Goal: Find contact information: Find contact information

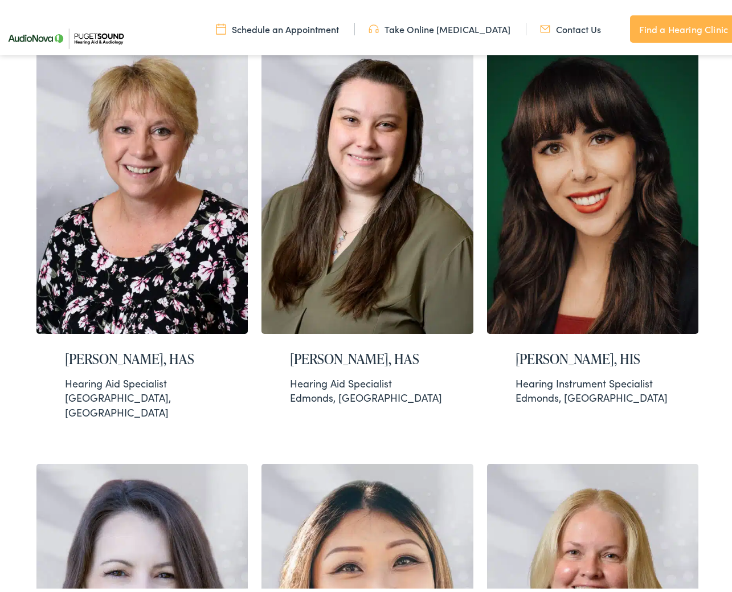
scroll to position [1250, 0]
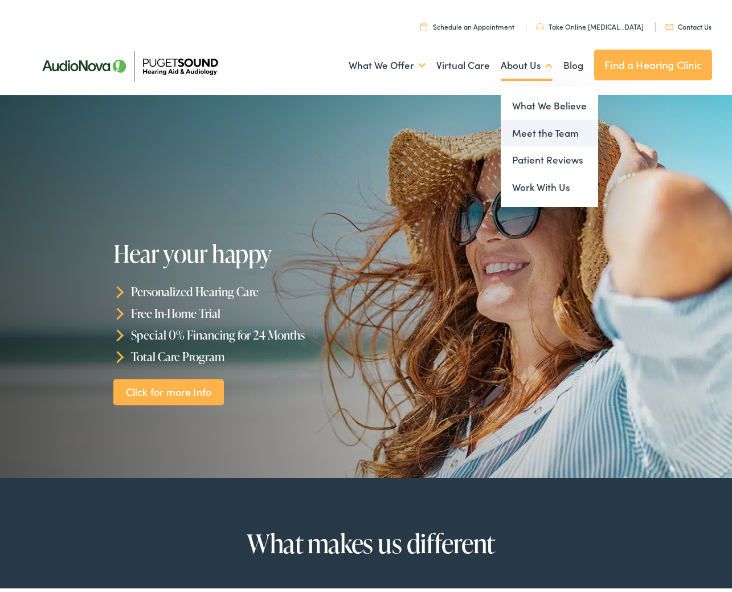
click at [535, 136] on link "Meet the Team" at bounding box center [549, 129] width 97 height 27
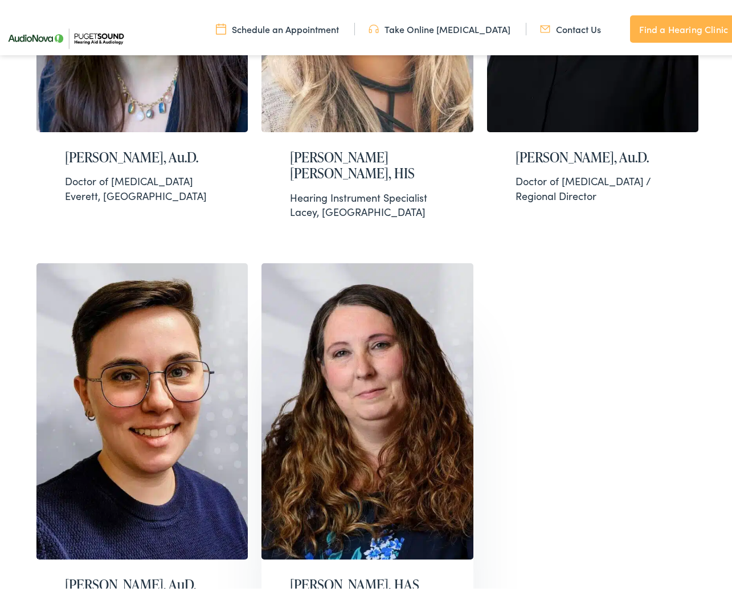
scroll to position [1767, 0]
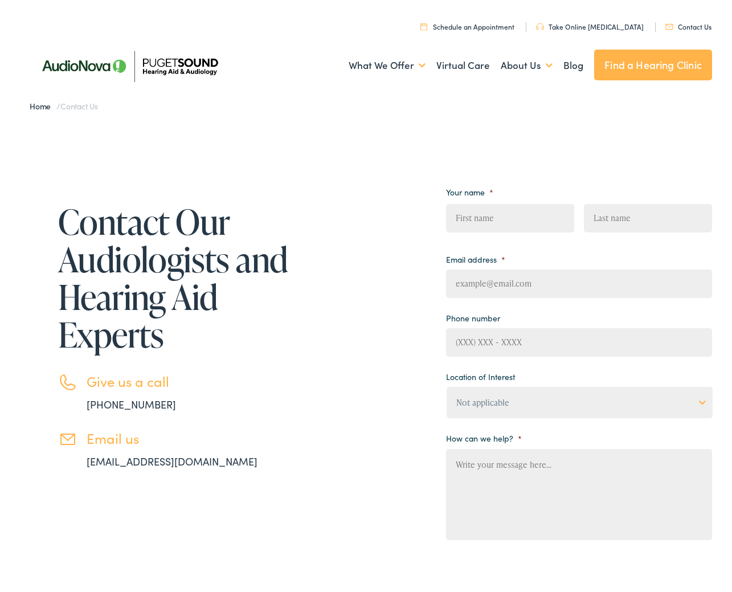
scroll to position [405, 0]
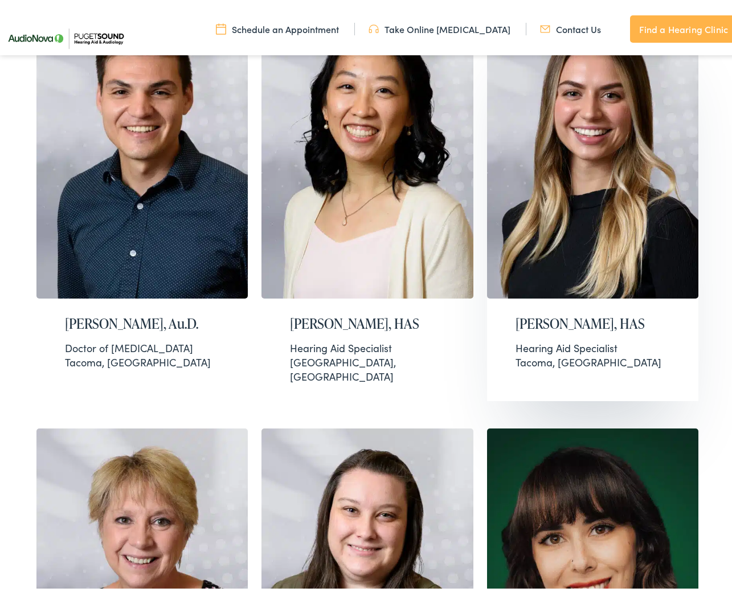
scroll to position [912, 0]
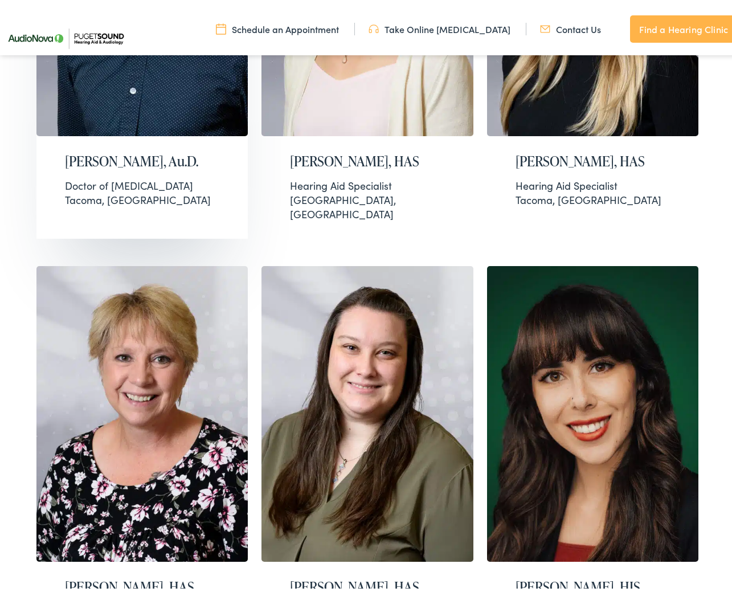
click at [145, 154] on h2 "Joel Jackson, Au.D." at bounding box center [142, 157] width 154 height 17
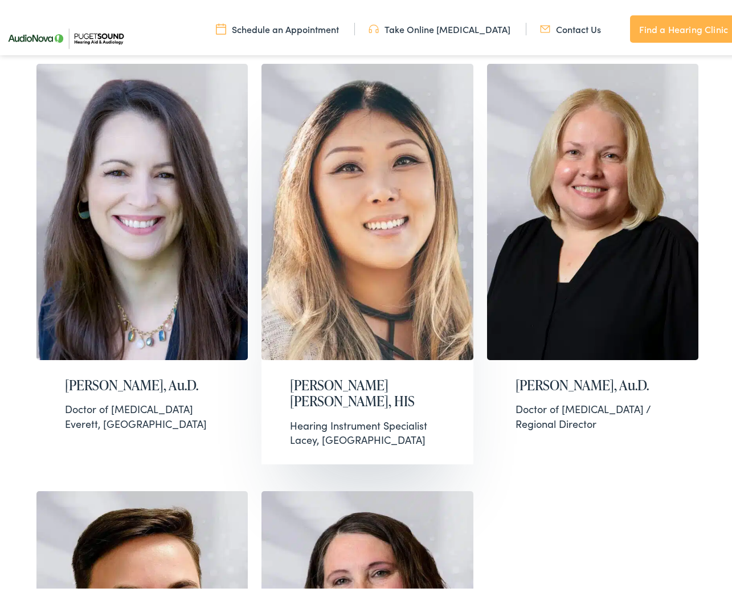
scroll to position [1706, 0]
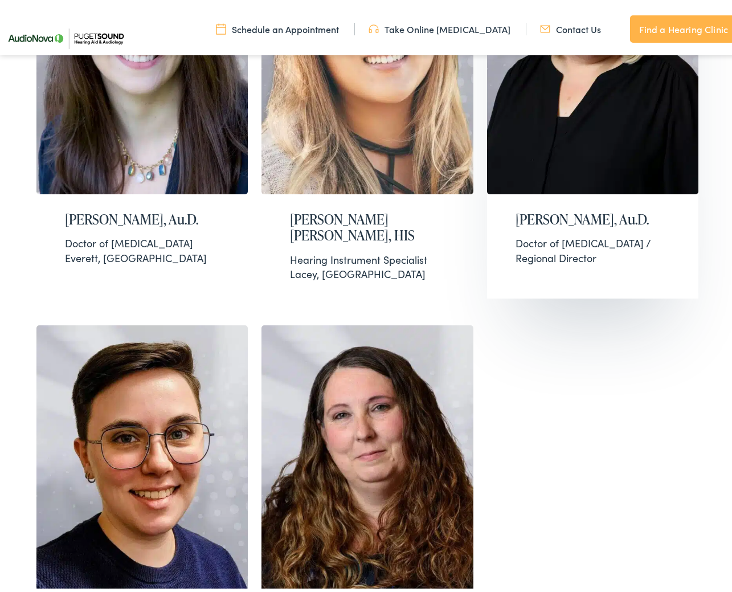
click at [580, 232] on div "Doctor of Audiology / Regional Director" at bounding box center [593, 246] width 154 height 28
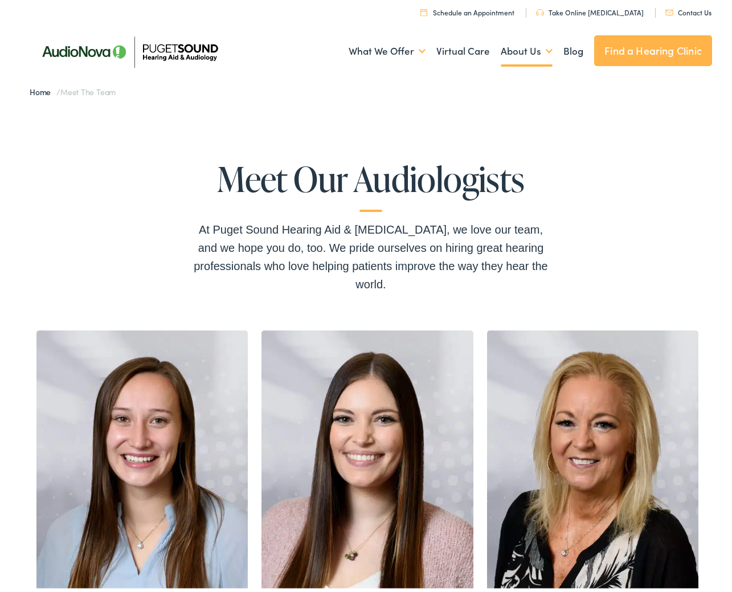
scroll to position [0, 0]
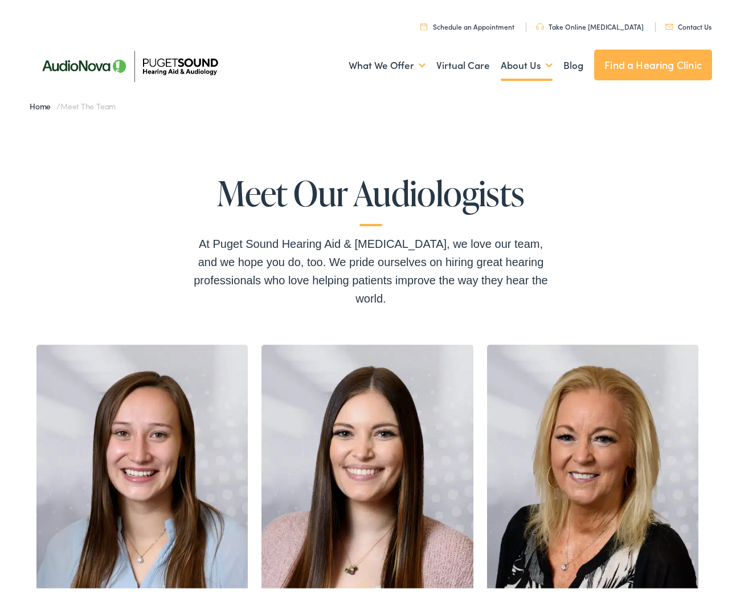
click at [649, 66] on link "Find a Hearing Clinic" at bounding box center [654, 61] width 118 height 31
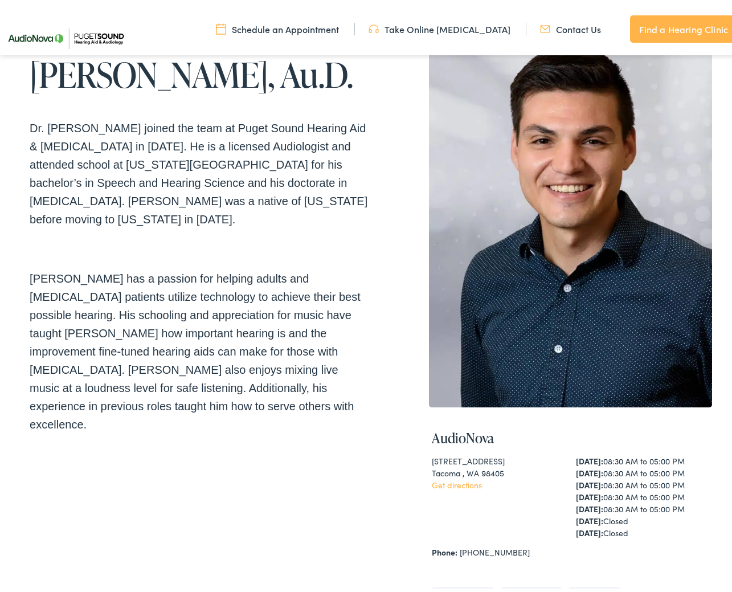
scroll to position [285, 0]
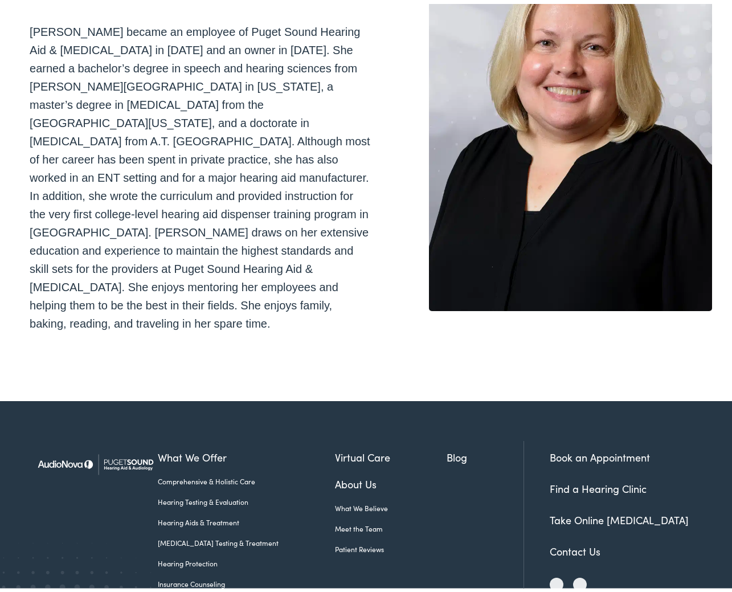
scroll to position [268, 0]
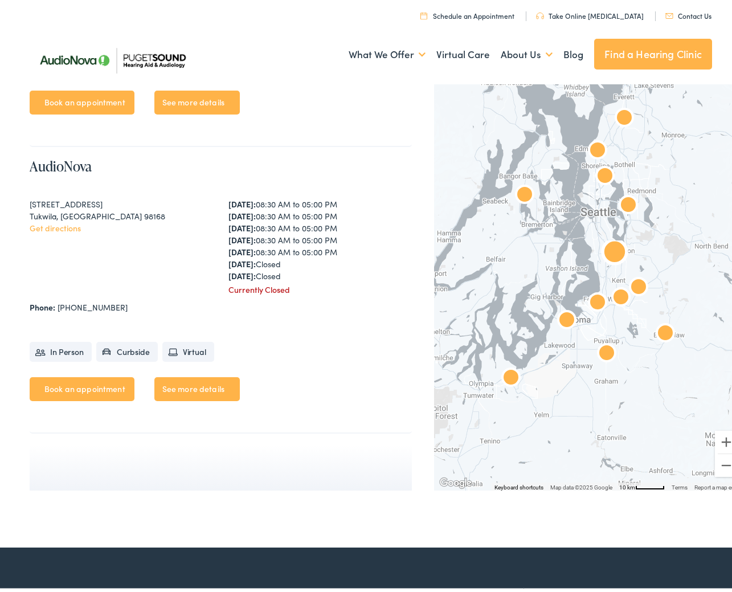
scroll to position [3667, 0]
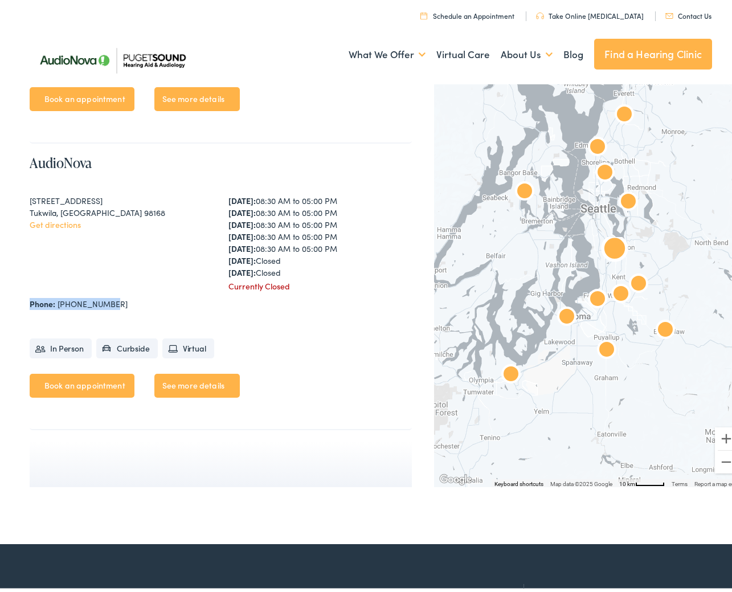
drag, startPoint x: 24, startPoint y: 298, endPoint x: 113, endPoint y: 303, distance: 89.6
copy div "Phone: 206-248-8177"
drag, startPoint x: 227, startPoint y: 388, endPoint x: 234, endPoint y: 382, distance: 8.9
click at [227, 388] on link "See more details" at bounding box center [196, 382] width 85 height 24
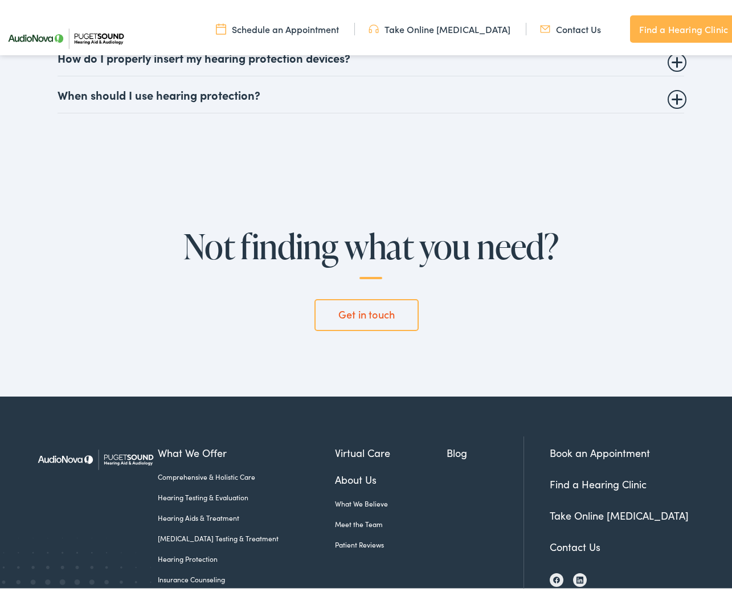
scroll to position [2679, 0]
